Goal: Navigation & Orientation: Find specific page/section

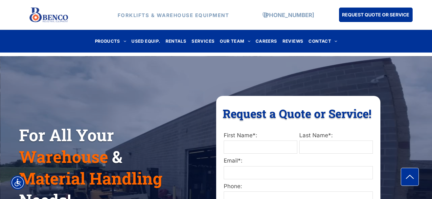
scroll to position [99, 0]
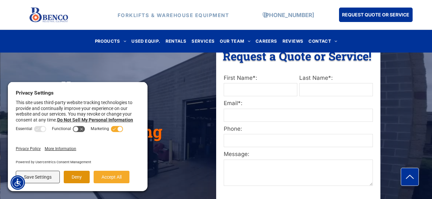
click at [81, 174] on button "Deny" at bounding box center [77, 177] width 26 height 12
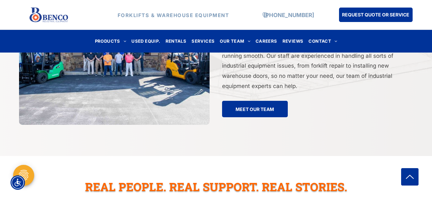
scroll to position [1249, 0]
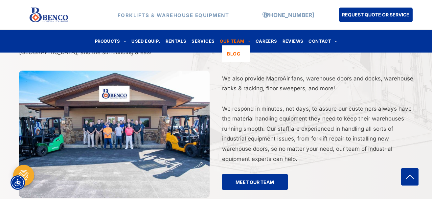
click at [241, 40] on span "OUR TEAM" at bounding box center [235, 41] width 31 height 9
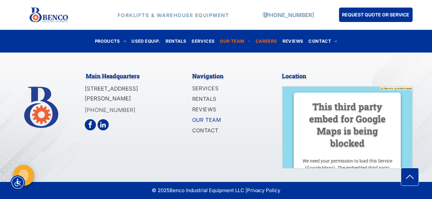
click at [271, 41] on span "CAREERS" at bounding box center [267, 41] width 22 height 9
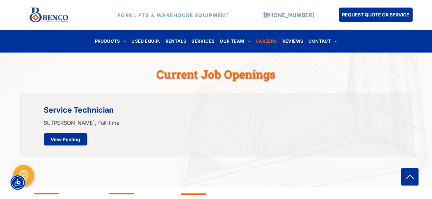
scroll to position [230, 0]
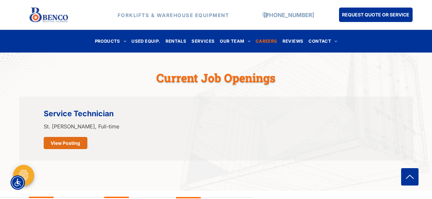
click at [77, 144] on span "View Posting" at bounding box center [66, 143] width 30 height 12
